Goal: Task Accomplishment & Management: Manage account settings

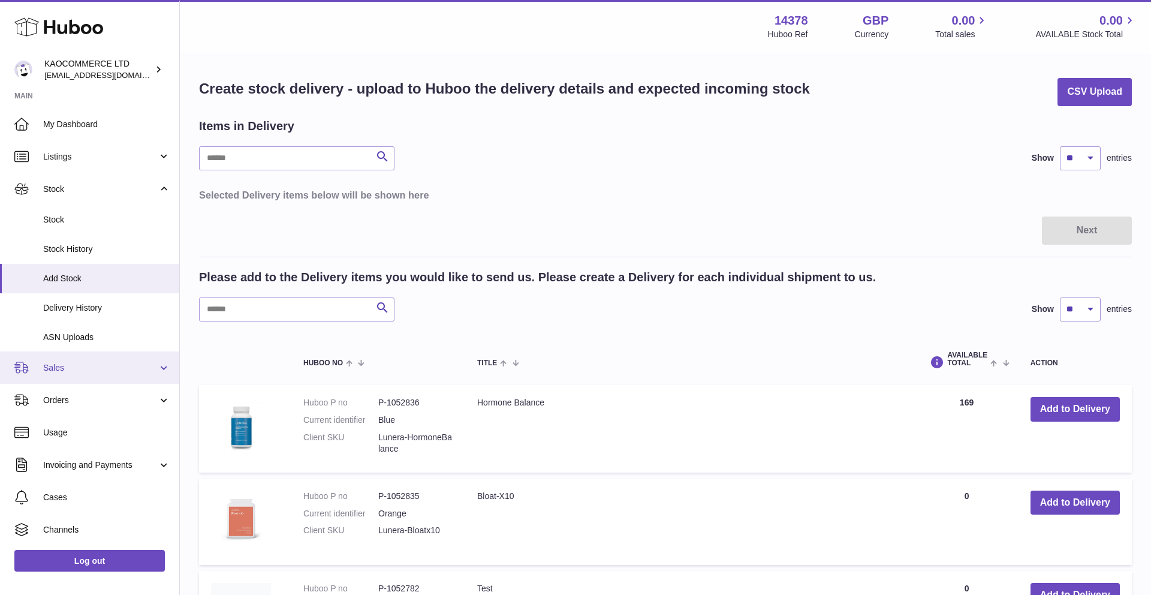
click at [103, 375] on link "Sales" at bounding box center [89, 367] width 179 height 32
click at [100, 378] on link "Sales" at bounding box center [89, 367] width 179 height 32
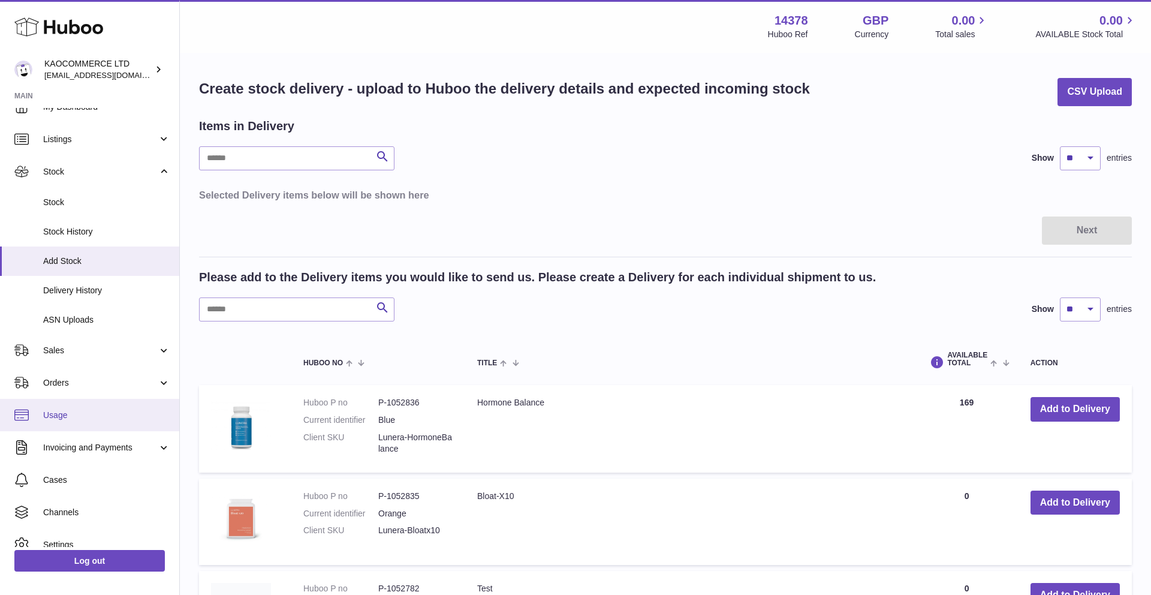
scroll to position [64, 0]
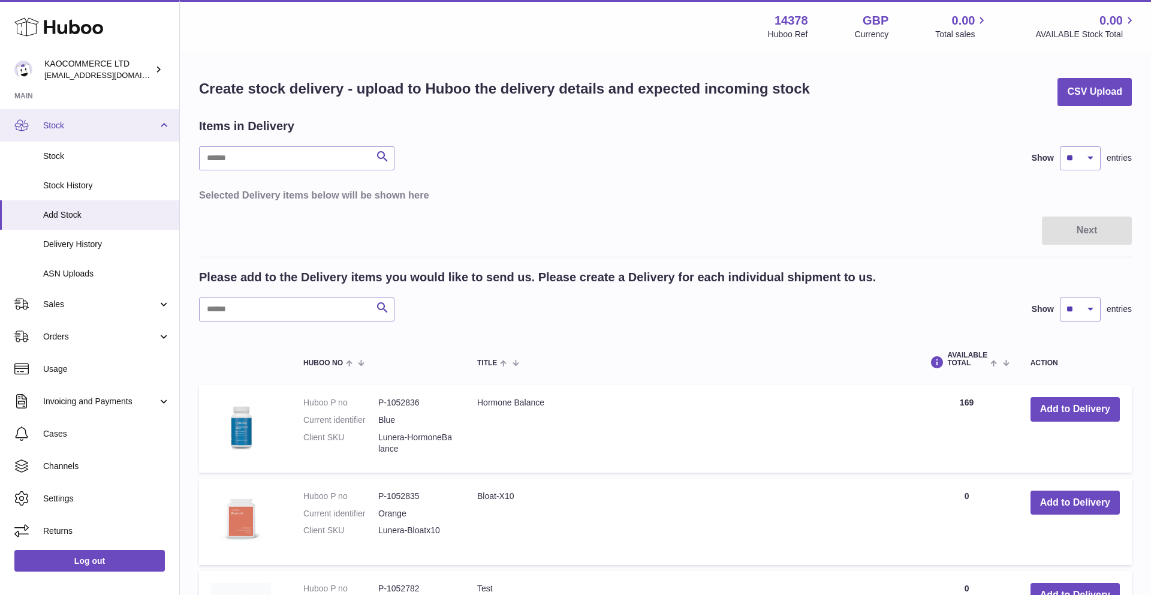
click at [107, 128] on span "Stock" at bounding box center [100, 125] width 115 height 11
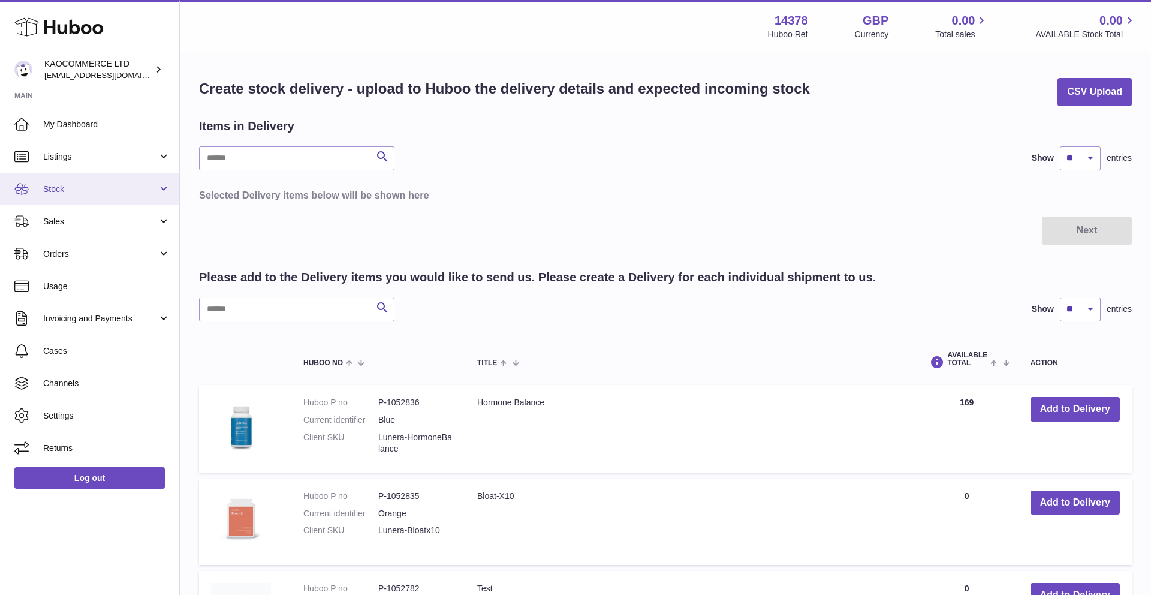
scroll to position [0, 0]
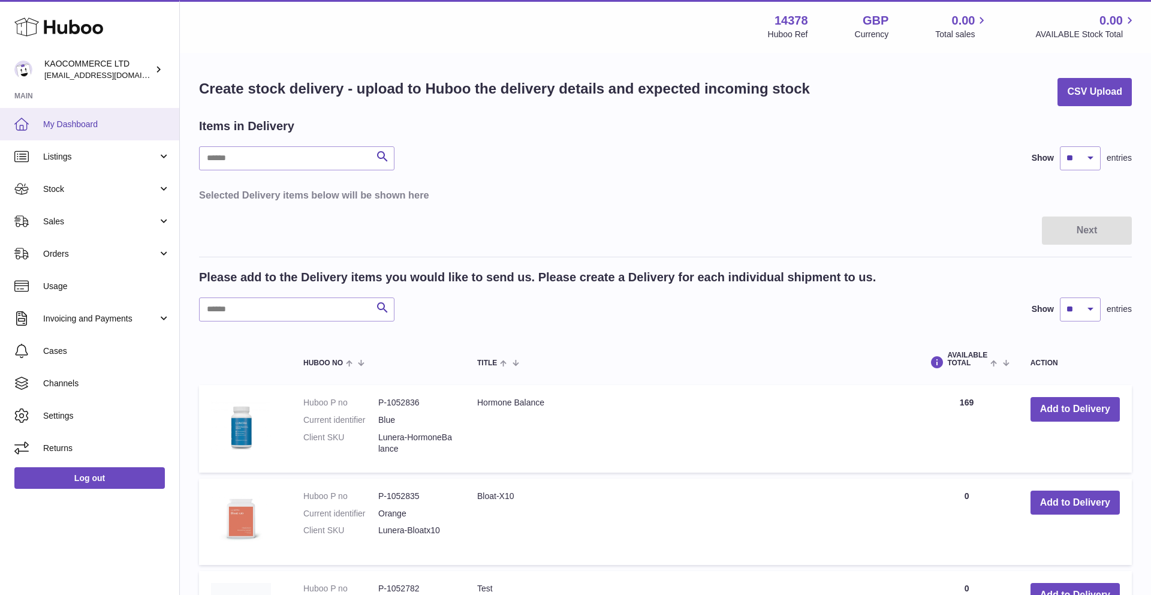
click at [106, 134] on link "My Dashboard" at bounding box center [89, 124] width 179 height 32
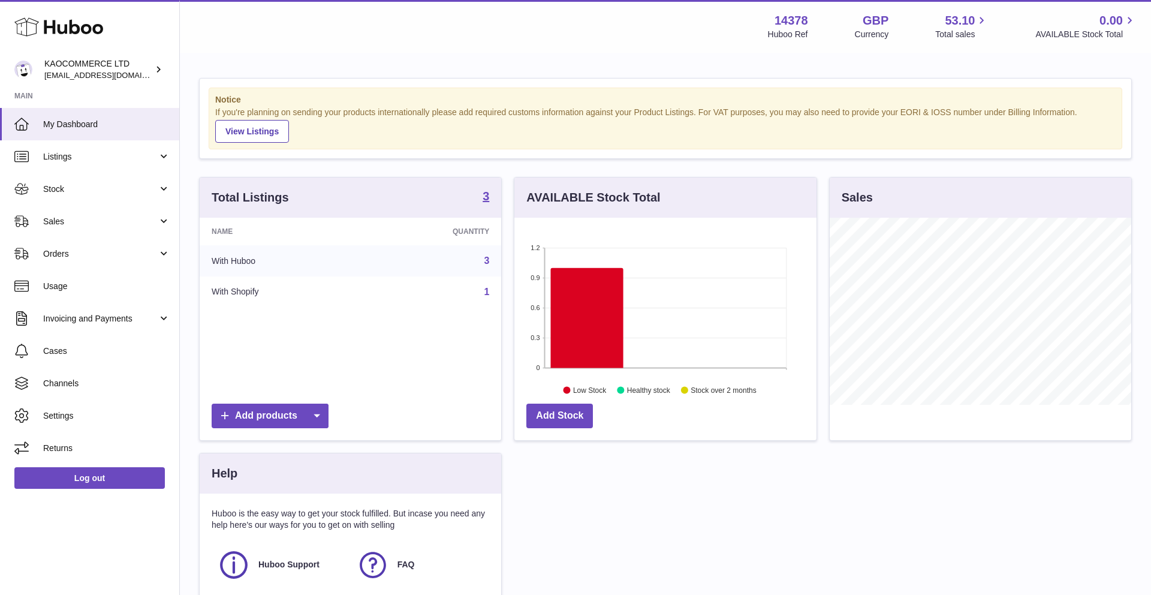
scroll to position [187, 302]
click at [97, 248] on span "Orders" at bounding box center [100, 253] width 115 height 11
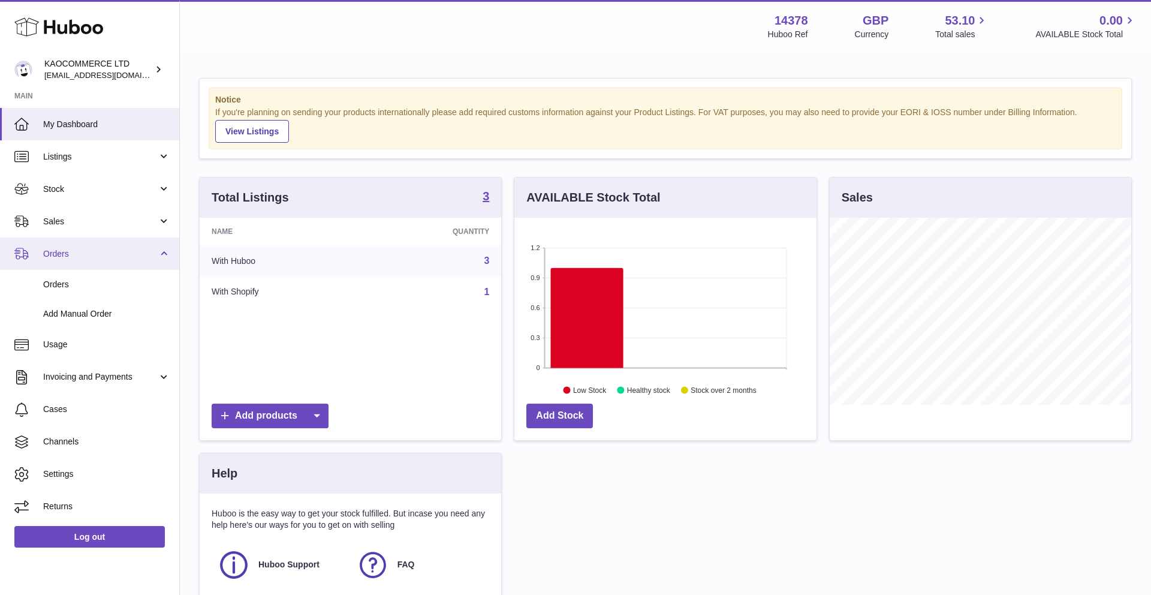
click at [96, 253] on span "Orders" at bounding box center [100, 253] width 115 height 11
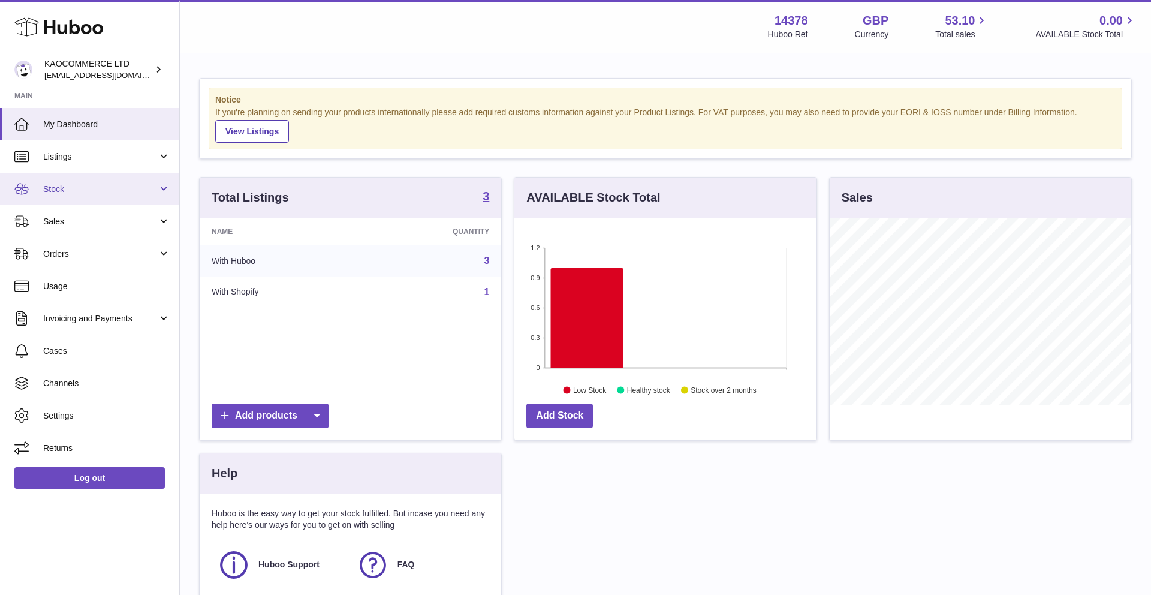
click at [106, 176] on link "Stock" at bounding box center [89, 189] width 179 height 32
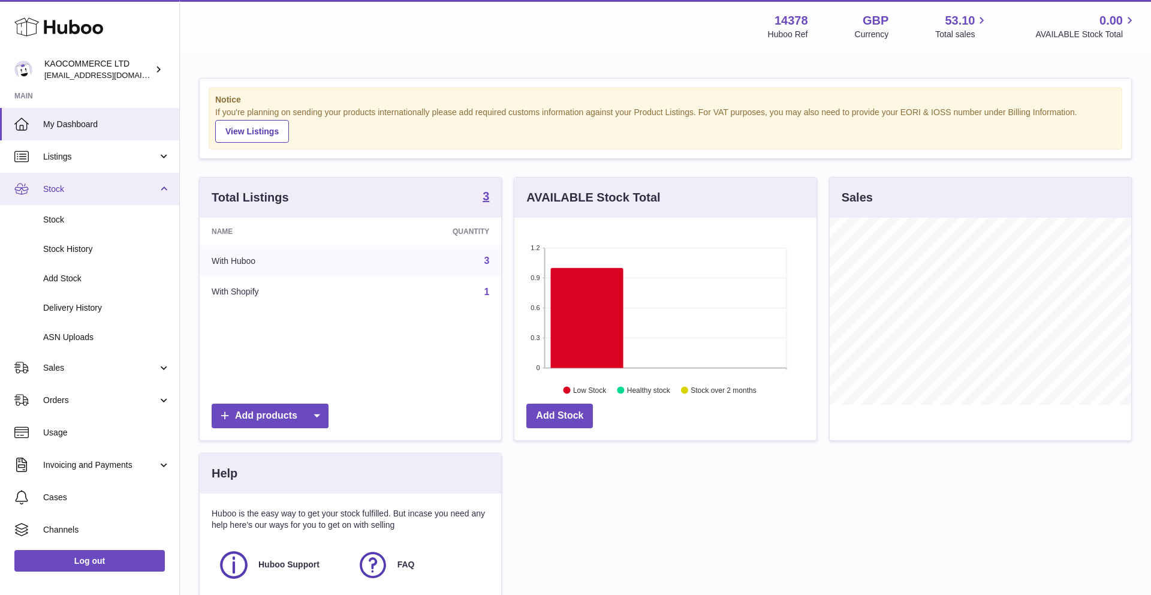
click at [107, 198] on link "Stock" at bounding box center [89, 189] width 179 height 32
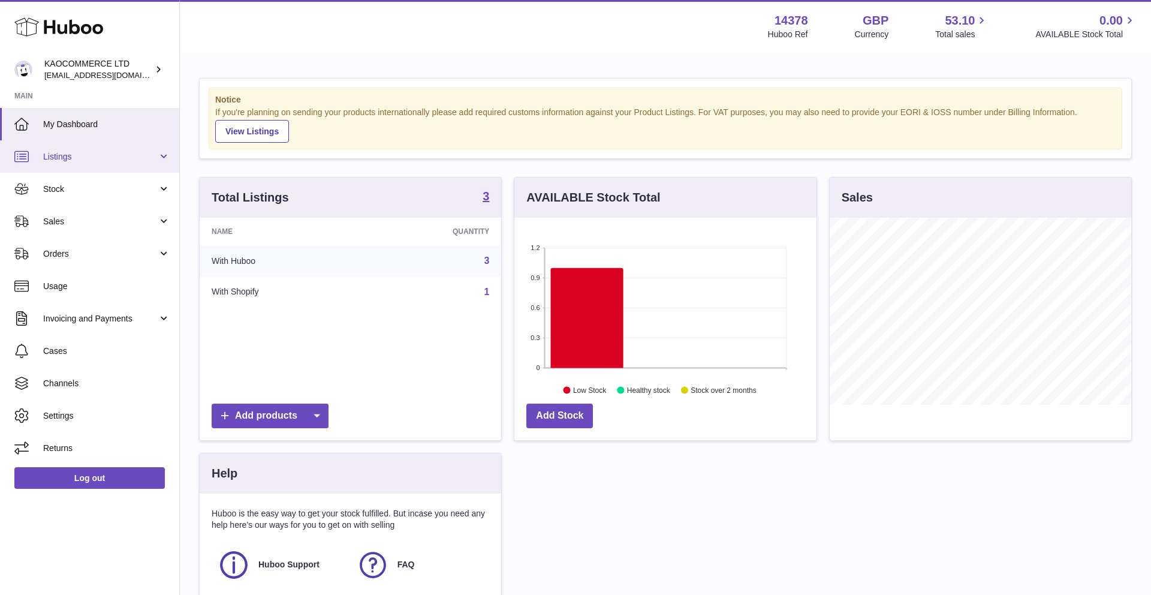
click at [128, 166] on link "Listings" at bounding box center [89, 156] width 179 height 32
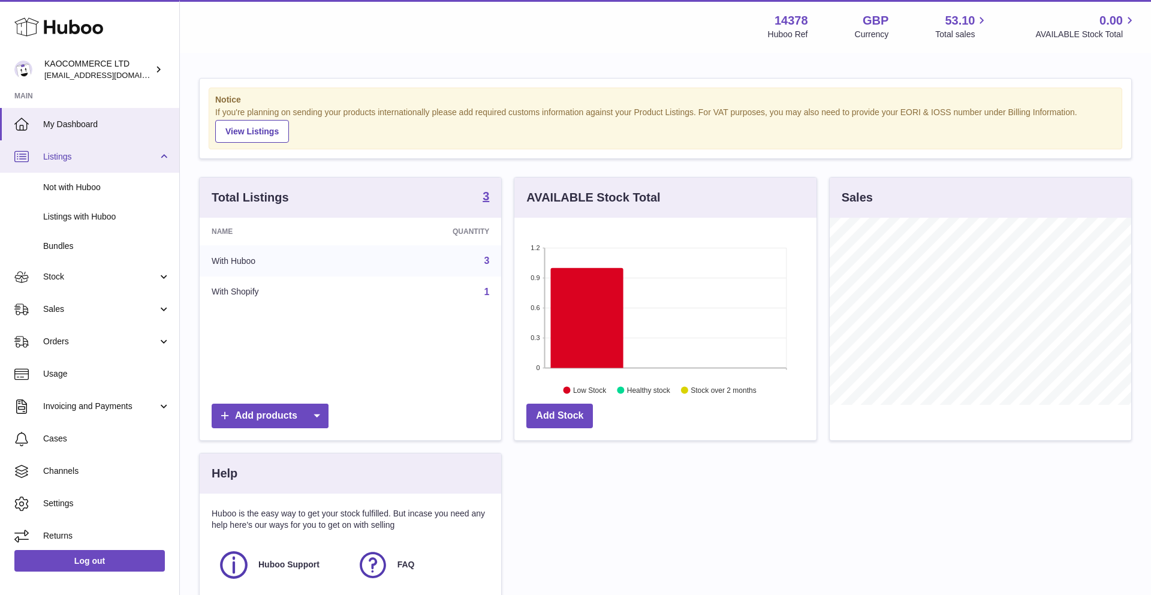
click at [129, 167] on link "Listings" at bounding box center [89, 156] width 179 height 32
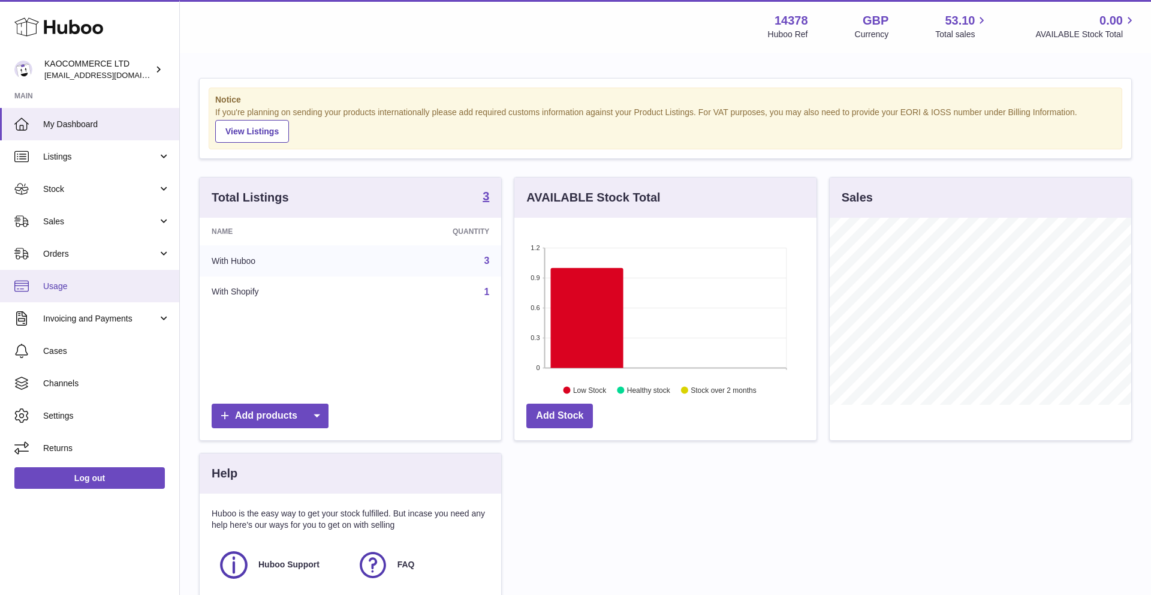
click at [109, 296] on link "Usage" at bounding box center [89, 286] width 179 height 32
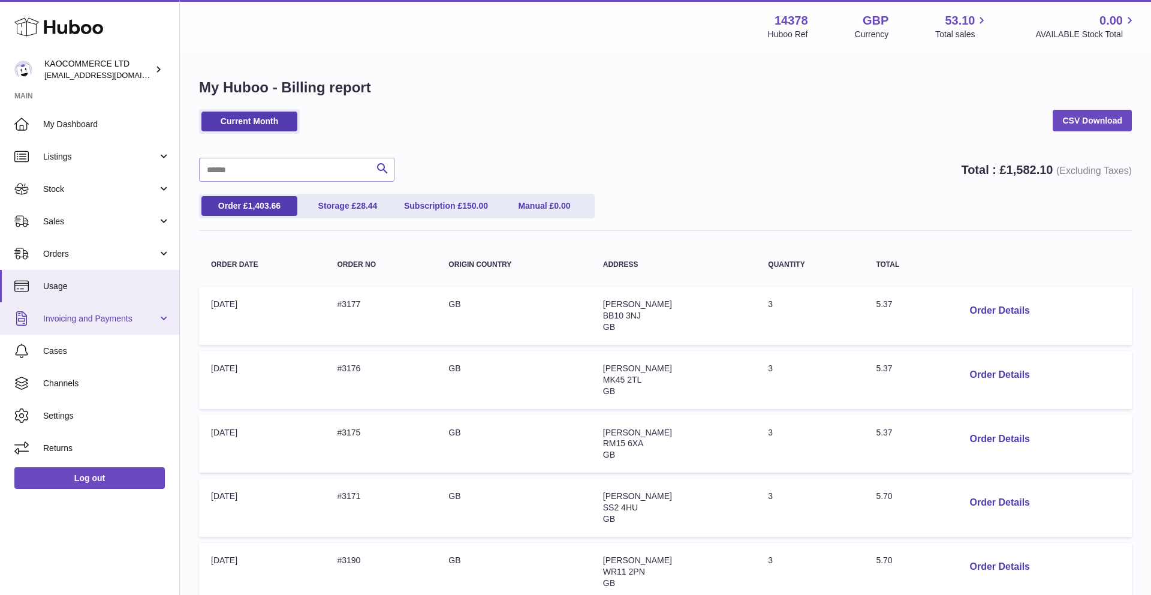
click at [106, 323] on span "Invoicing and Payments" at bounding box center [100, 318] width 115 height 11
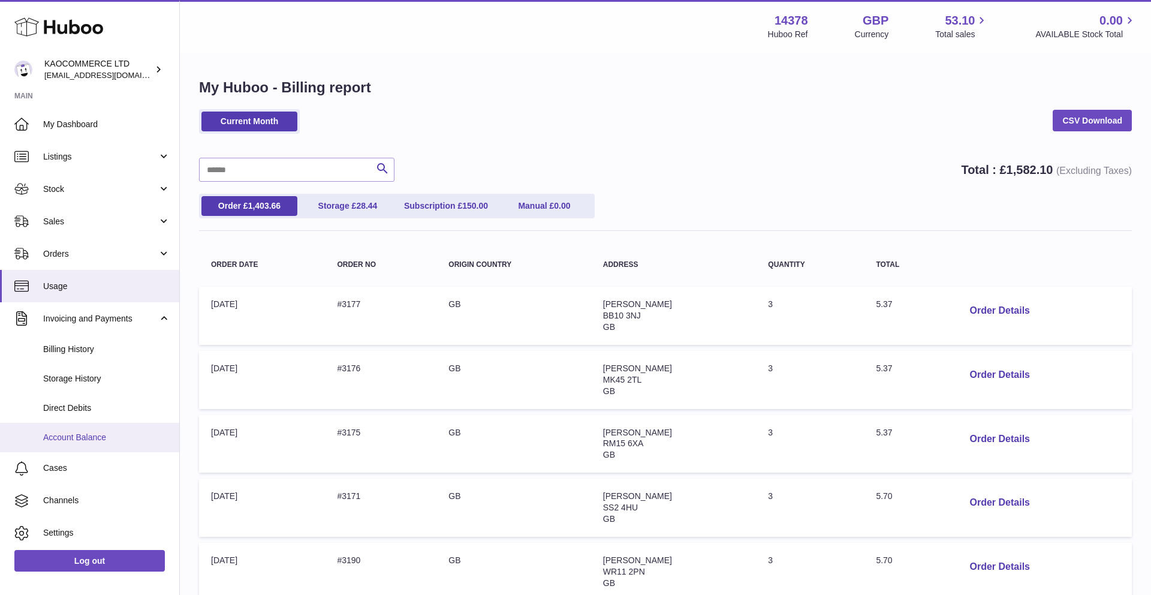
click at [75, 425] on link "Account Balance" at bounding box center [89, 437] width 179 height 29
